Goal: Information Seeking & Learning: Learn about a topic

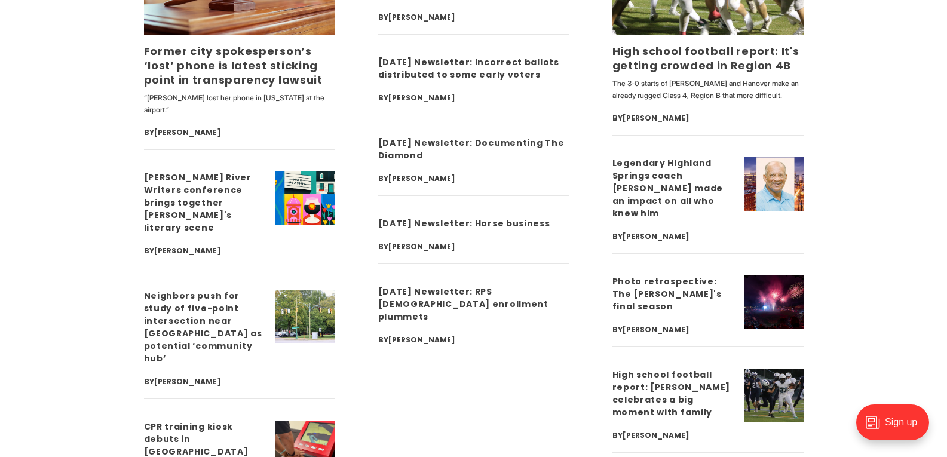
scroll to position [3942, 0]
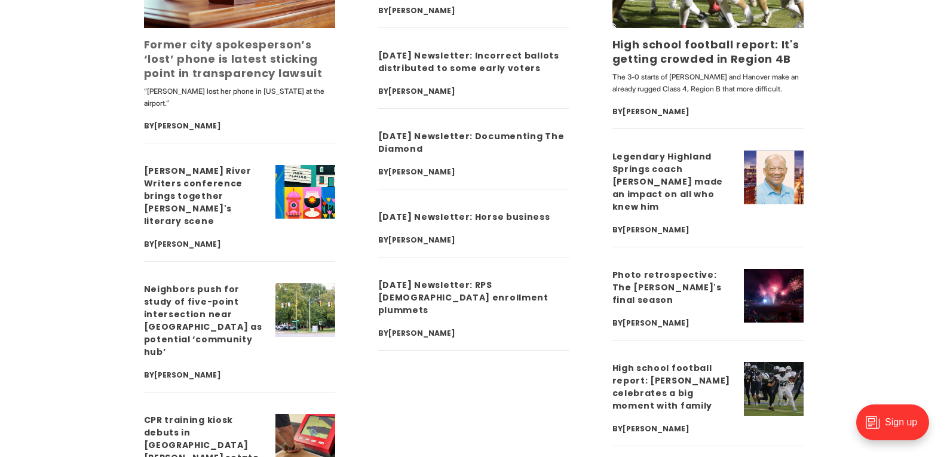
click at [302, 37] on link "Former city spokesperson’s ‘lost’ phone is latest sticking point in transparenc…" at bounding box center [233, 59] width 179 height 44
click at [202, 37] on link "Former city spokesperson’s ‘lost’ phone is latest sticking point in transparenc…" at bounding box center [233, 59] width 179 height 44
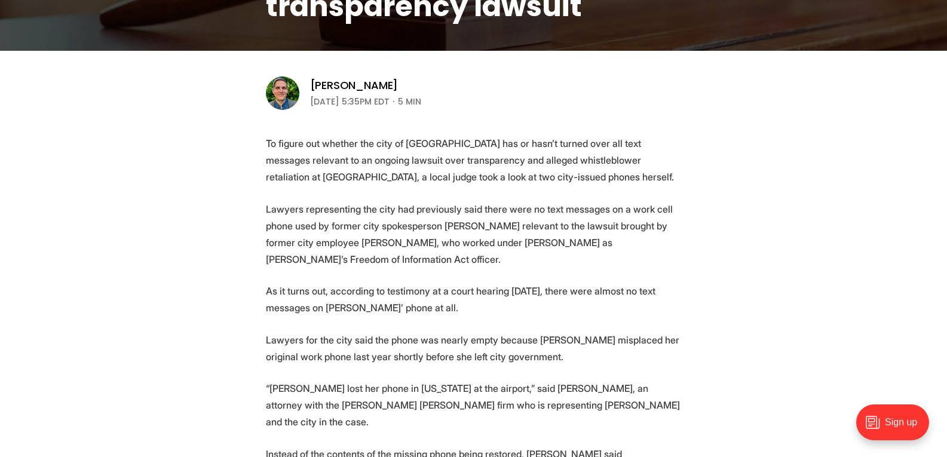
scroll to position [358, 0]
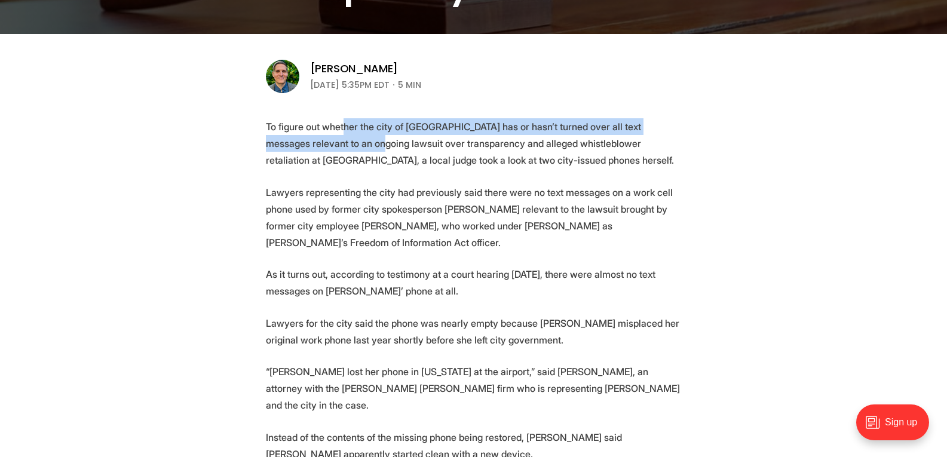
drag, startPoint x: 340, startPoint y: 127, endPoint x: 331, endPoint y: 143, distance: 18.7
click at [331, 143] on p "To figure out whether the city of [GEOGRAPHIC_DATA] has or hasn’t turned over a…" at bounding box center [474, 143] width 416 height 50
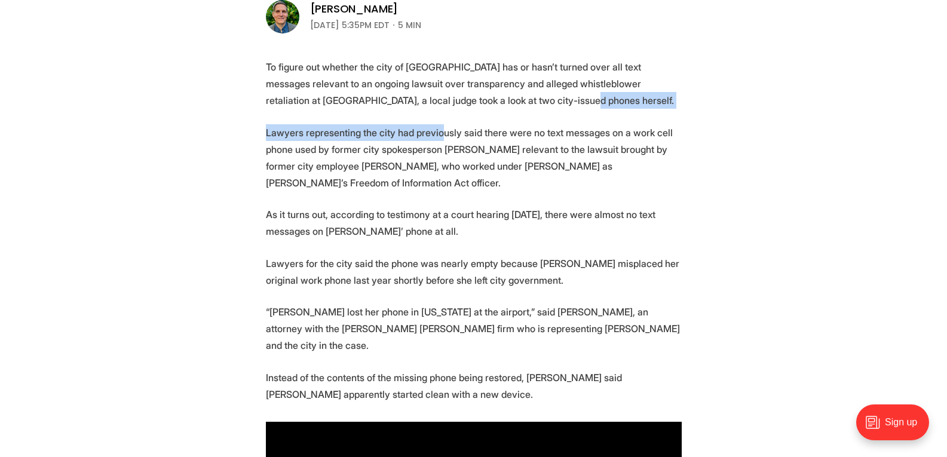
drag, startPoint x: 435, startPoint y: 139, endPoint x: 483, endPoint y: 89, distance: 68.4
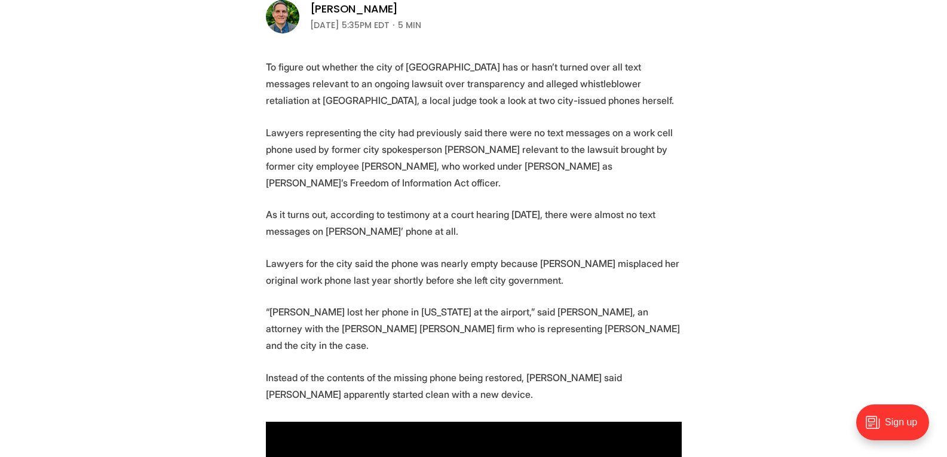
drag, startPoint x: 566, startPoint y: 139, endPoint x: 545, endPoint y: 141, distance: 21.0
click at [565, 140] on p "Lawyers representing the city had previously said there were no text messages o…" at bounding box center [474, 157] width 416 height 67
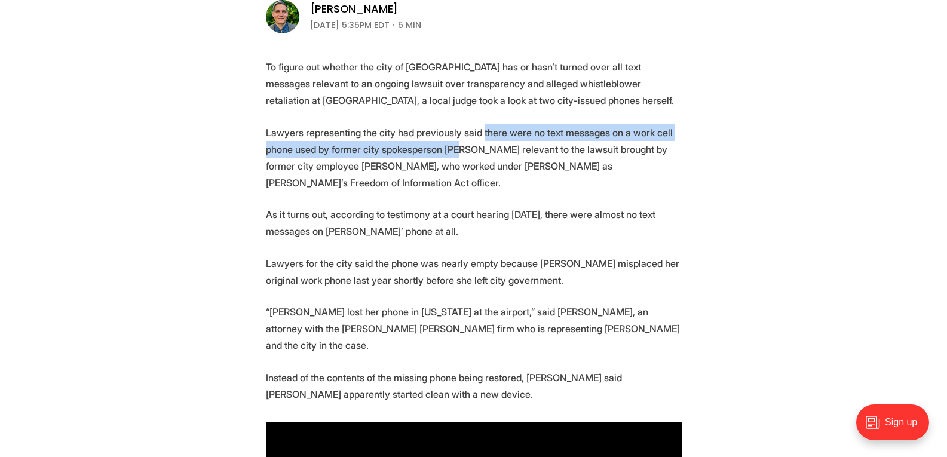
drag, startPoint x: 477, startPoint y: 129, endPoint x: 453, endPoint y: 151, distance: 32.1
click at [453, 151] on p "Lawyers representing the city had previously said there were no text messages o…" at bounding box center [474, 157] width 416 height 67
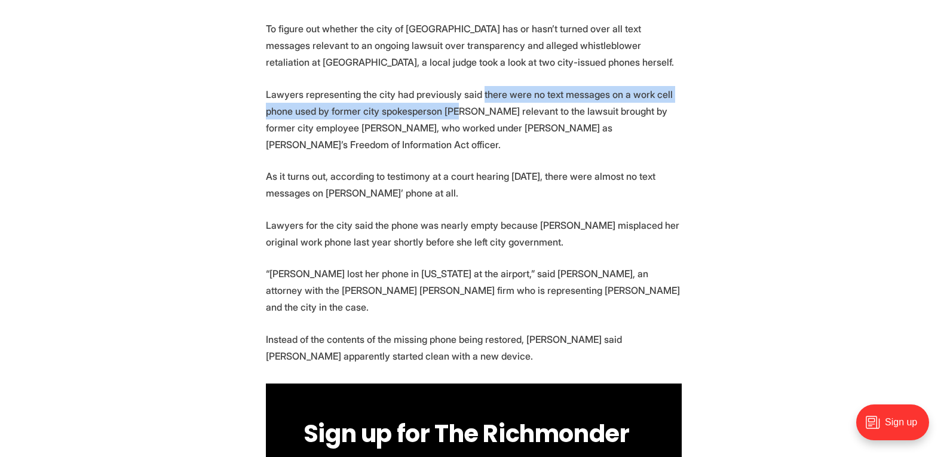
scroll to position [478, 0]
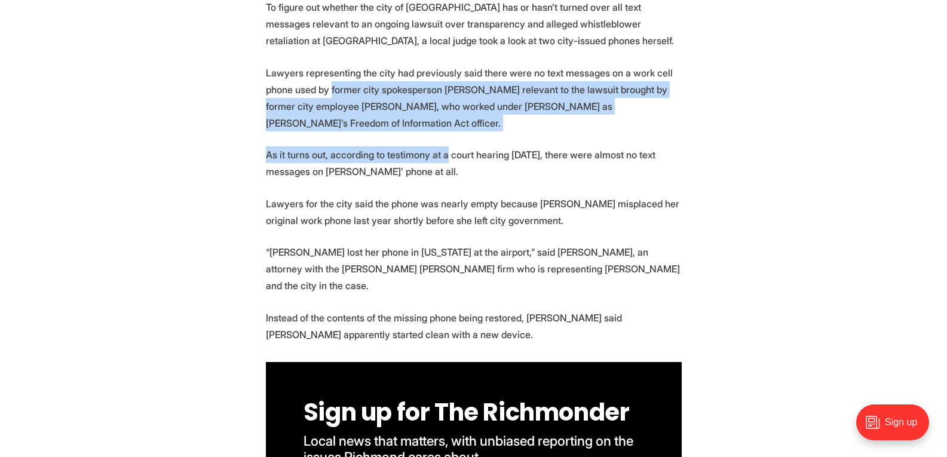
drag, startPoint x: 444, startPoint y: 152, endPoint x: 331, endPoint y: 96, distance: 126.1
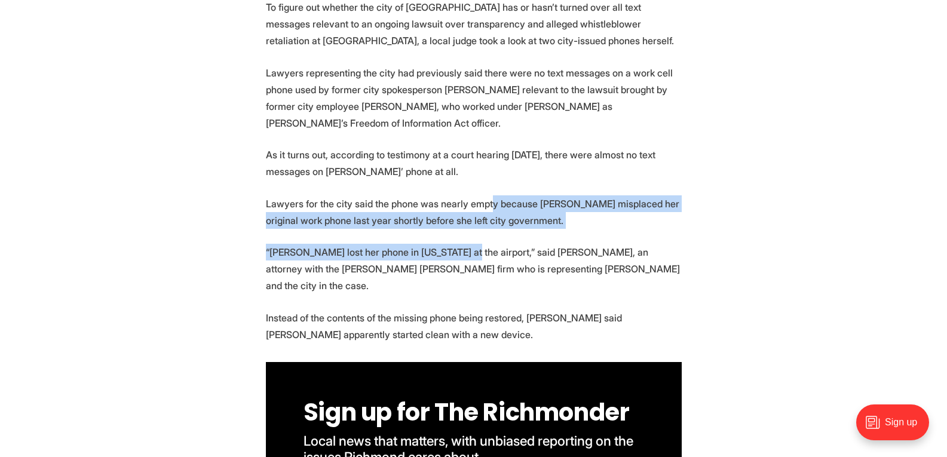
drag, startPoint x: 486, startPoint y: 204, endPoint x: 462, endPoint y: 260, distance: 61.3
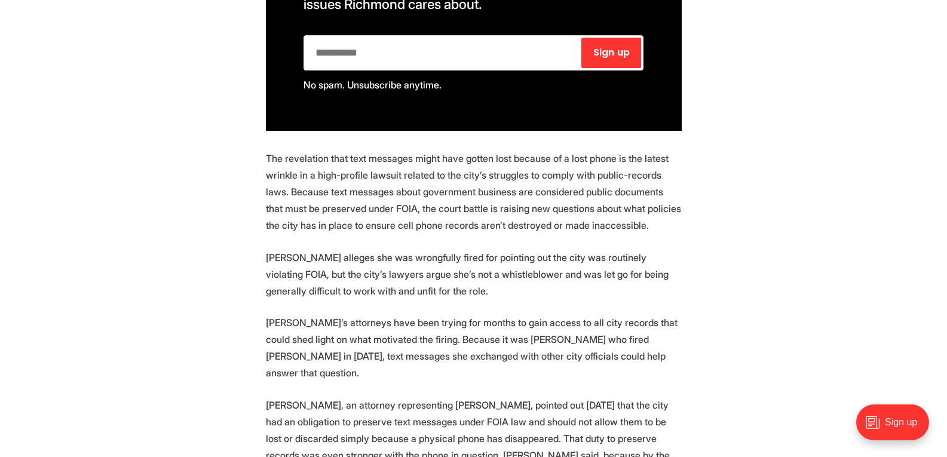
scroll to position [956, 0]
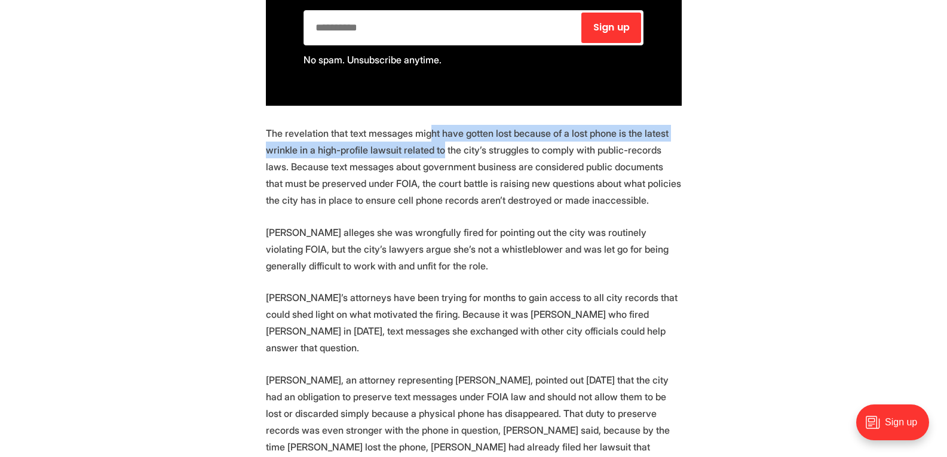
drag, startPoint x: 429, startPoint y: 123, endPoint x: 438, endPoint y: 140, distance: 19.5
click at [438, 140] on p "The revelation that text messages might have gotten lost because of a lost phon…" at bounding box center [474, 167] width 416 height 84
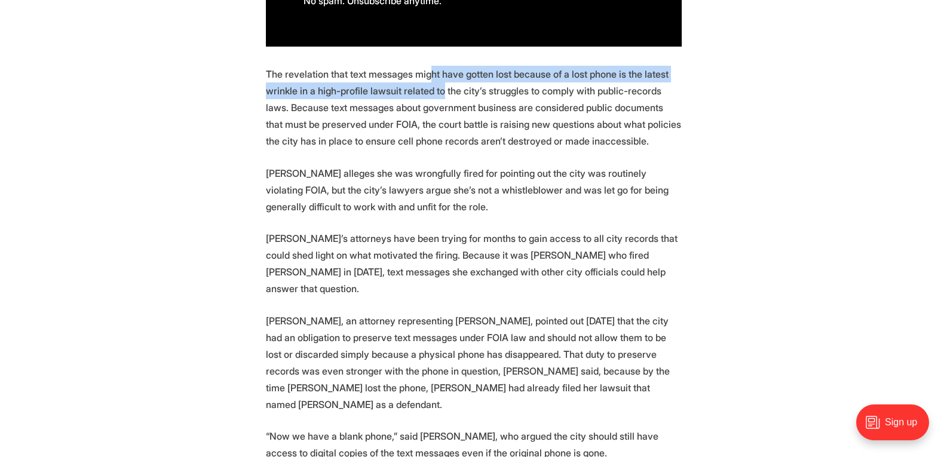
scroll to position [1015, 0]
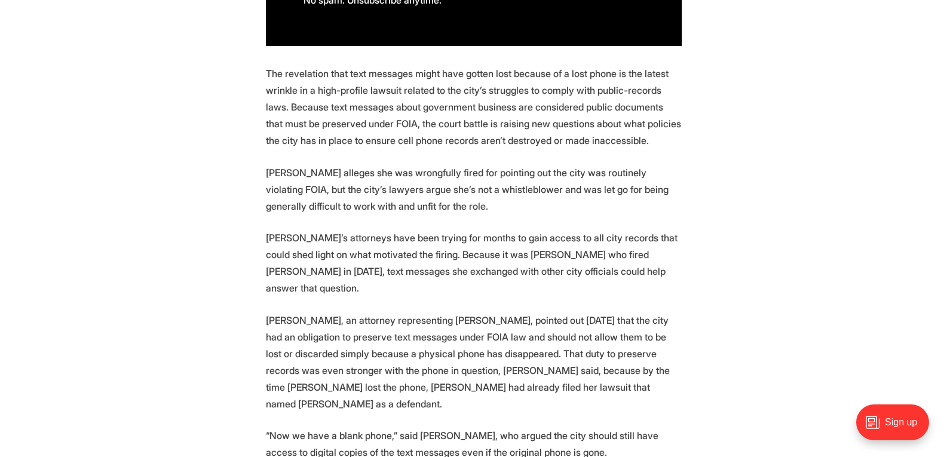
click at [551, 164] on p "[PERSON_NAME] alleges she was wrongfully fired for pointing out the city was ro…" at bounding box center [474, 189] width 416 height 50
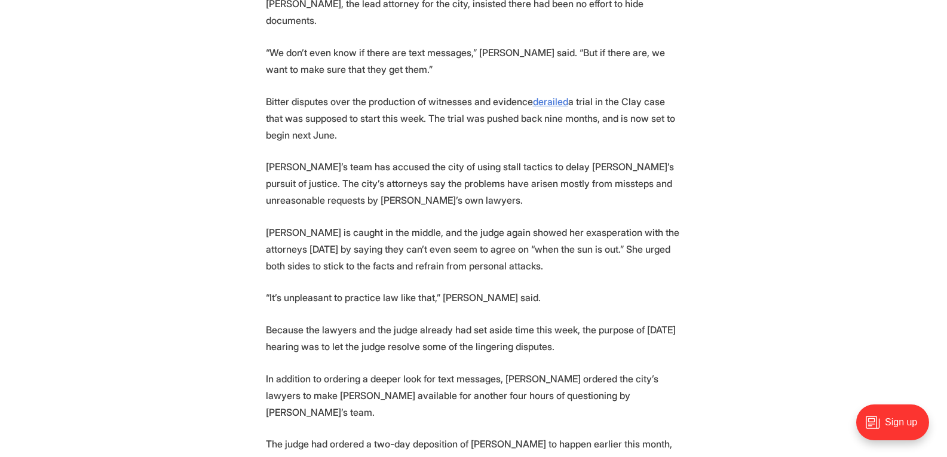
scroll to position [1971, 0]
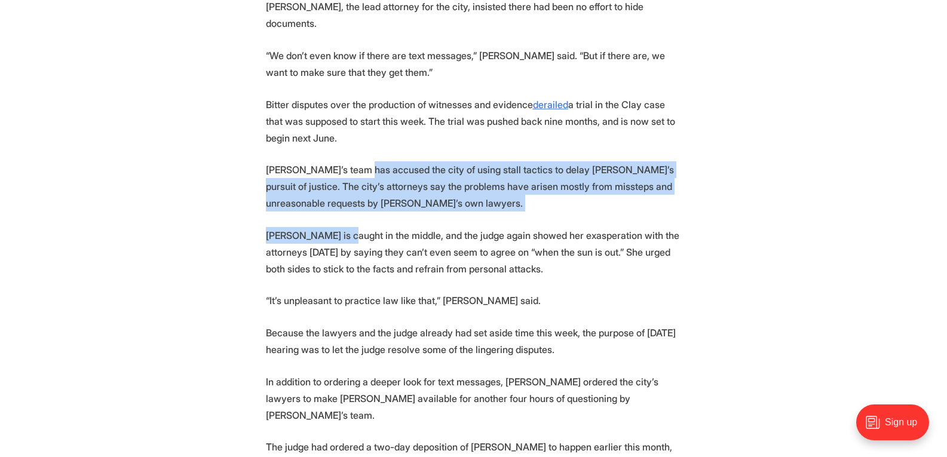
drag, startPoint x: 344, startPoint y: 129, endPoint x: 360, endPoint y: 77, distance: 54.2
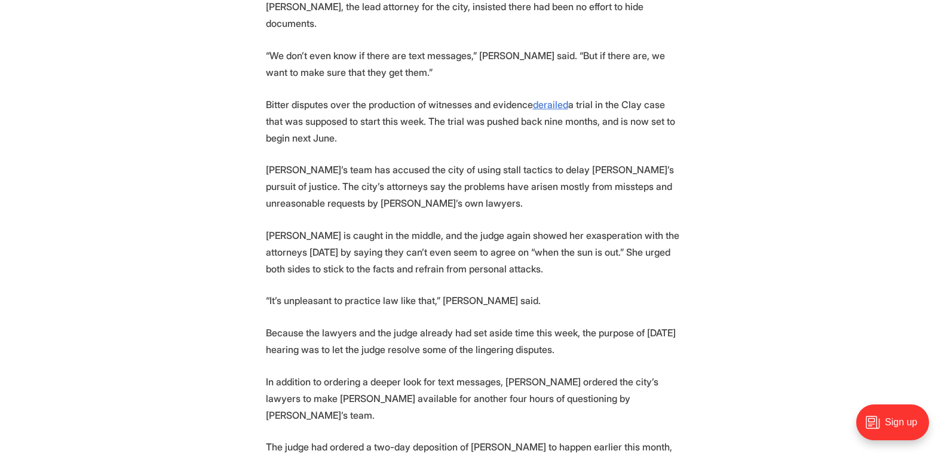
click at [418, 227] on p "[PERSON_NAME] is caught in the middle, and the judge again showed her exasperat…" at bounding box center [474, 252] width 416 height 50
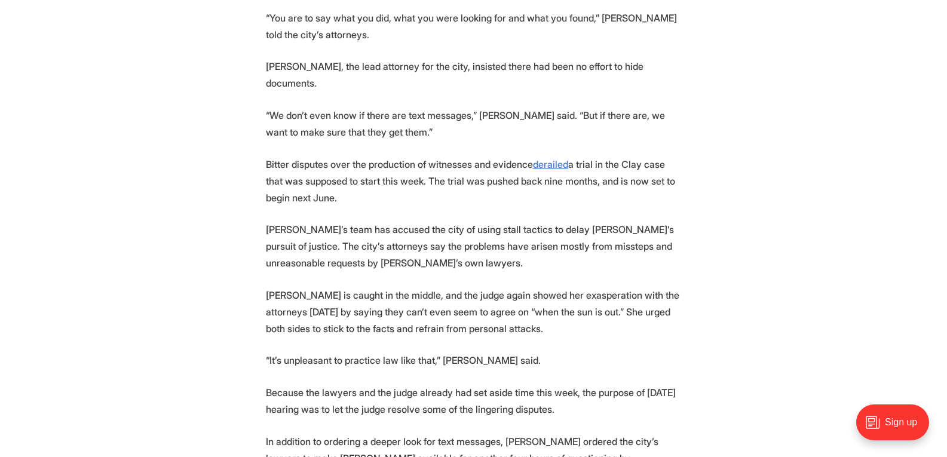
scroll to position [1852, 0]
